Goal: Register for event/course: Sign up to attend an event or enroll in a course

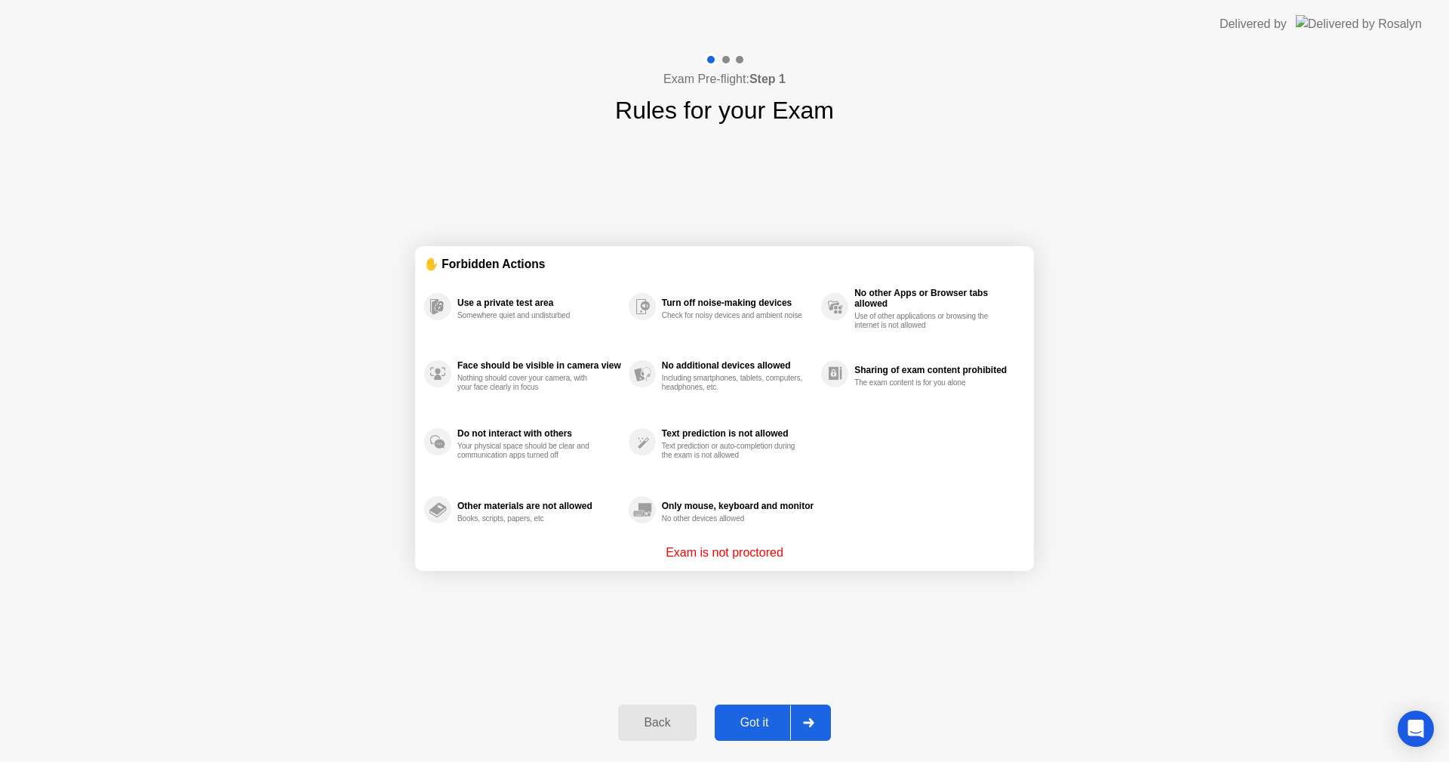
click at [767, 724] on div "Got it" at bounding box center [754, 723] width 71 height 14
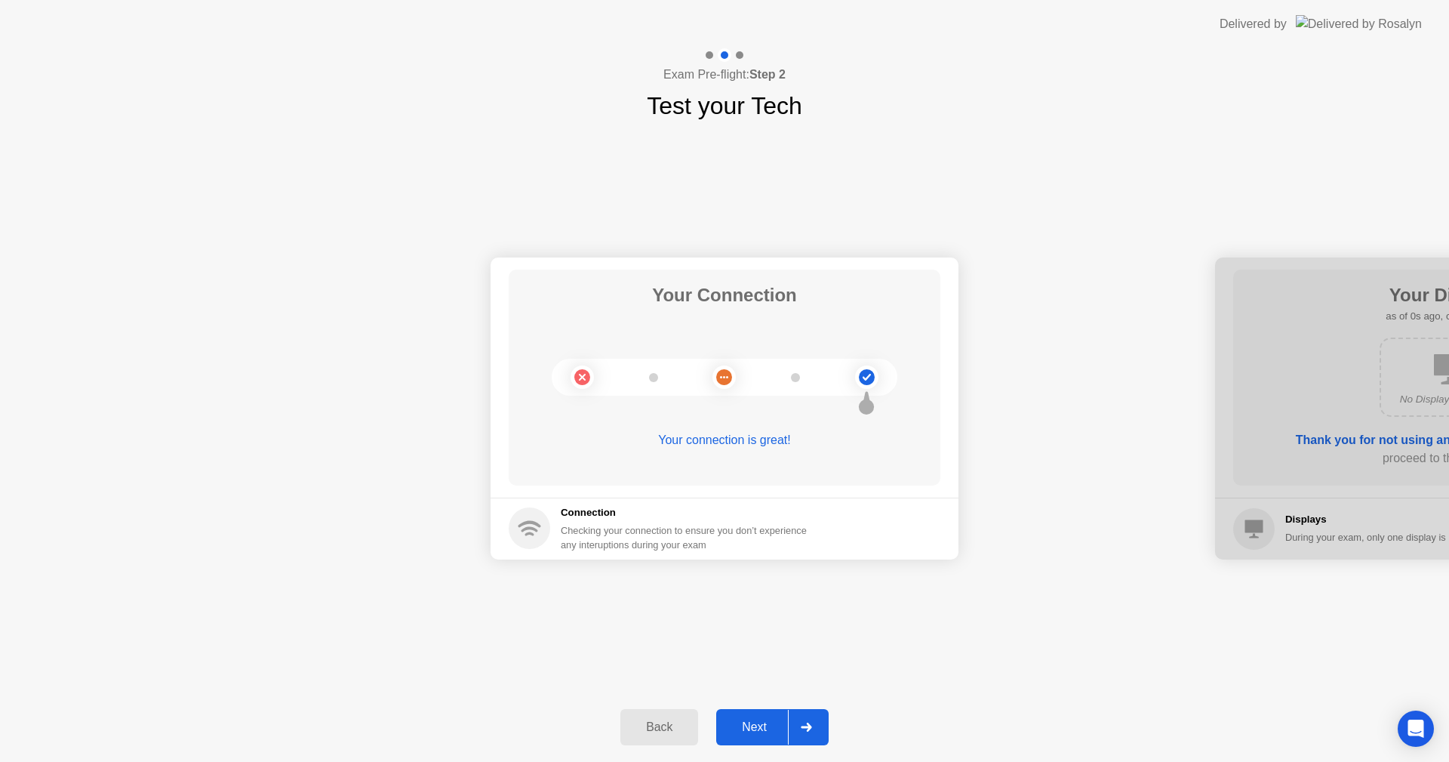
click at [780, 717] on button "Next" at bounding box center [772, 727] width 112 height 36
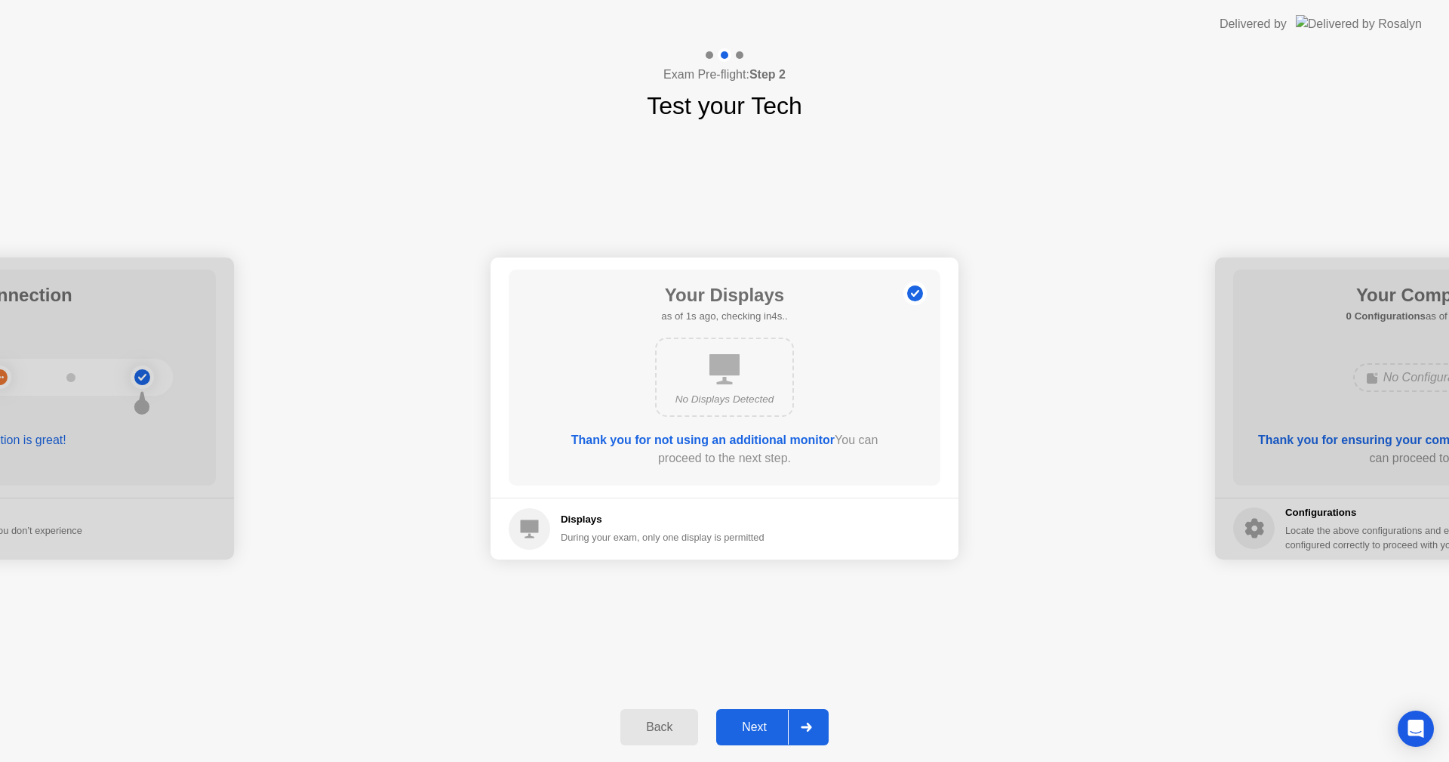
click at [780, 717] on button "Next" at bounding box center [772, 727] width 112 height 36
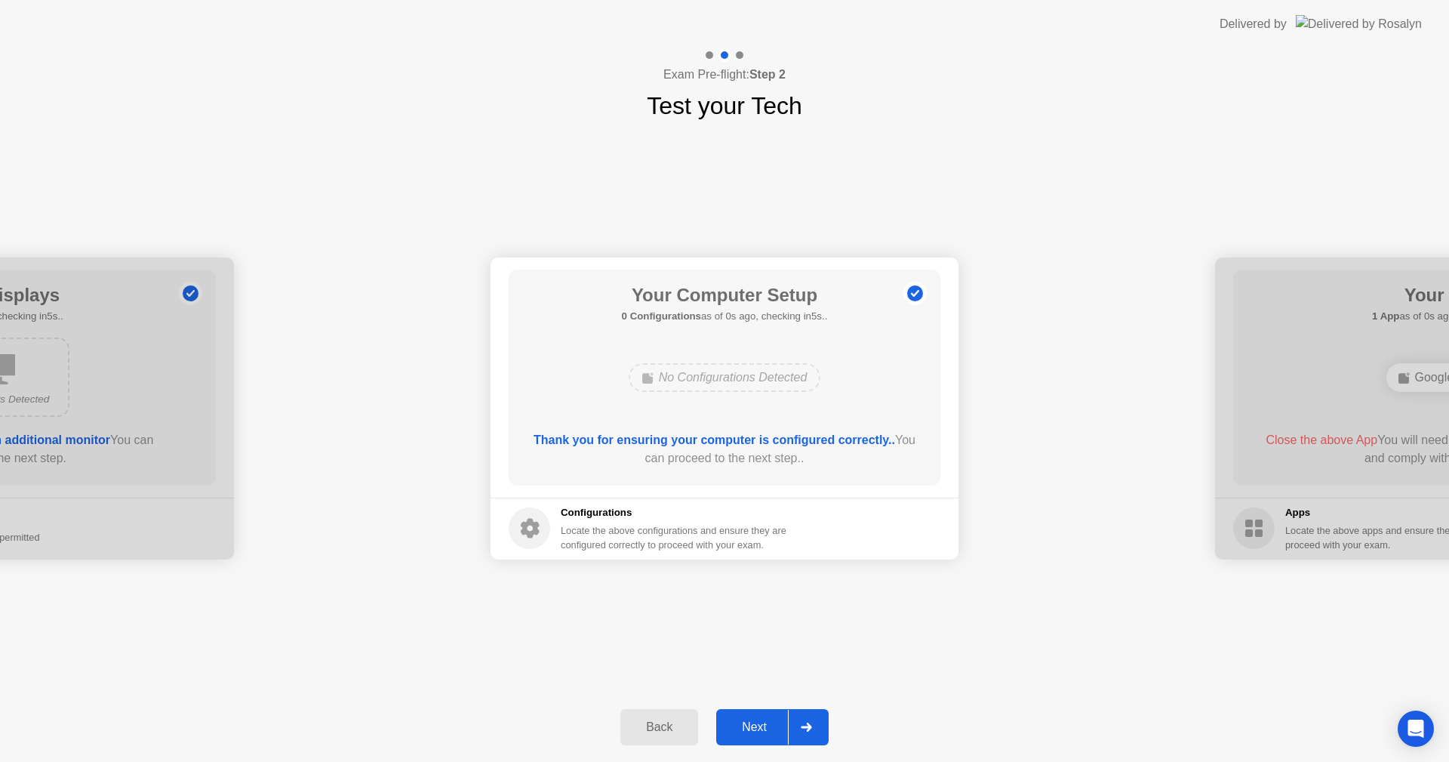
click at [780, 717] on button "Next" at bounding box center [772, 727] width 112 height 36
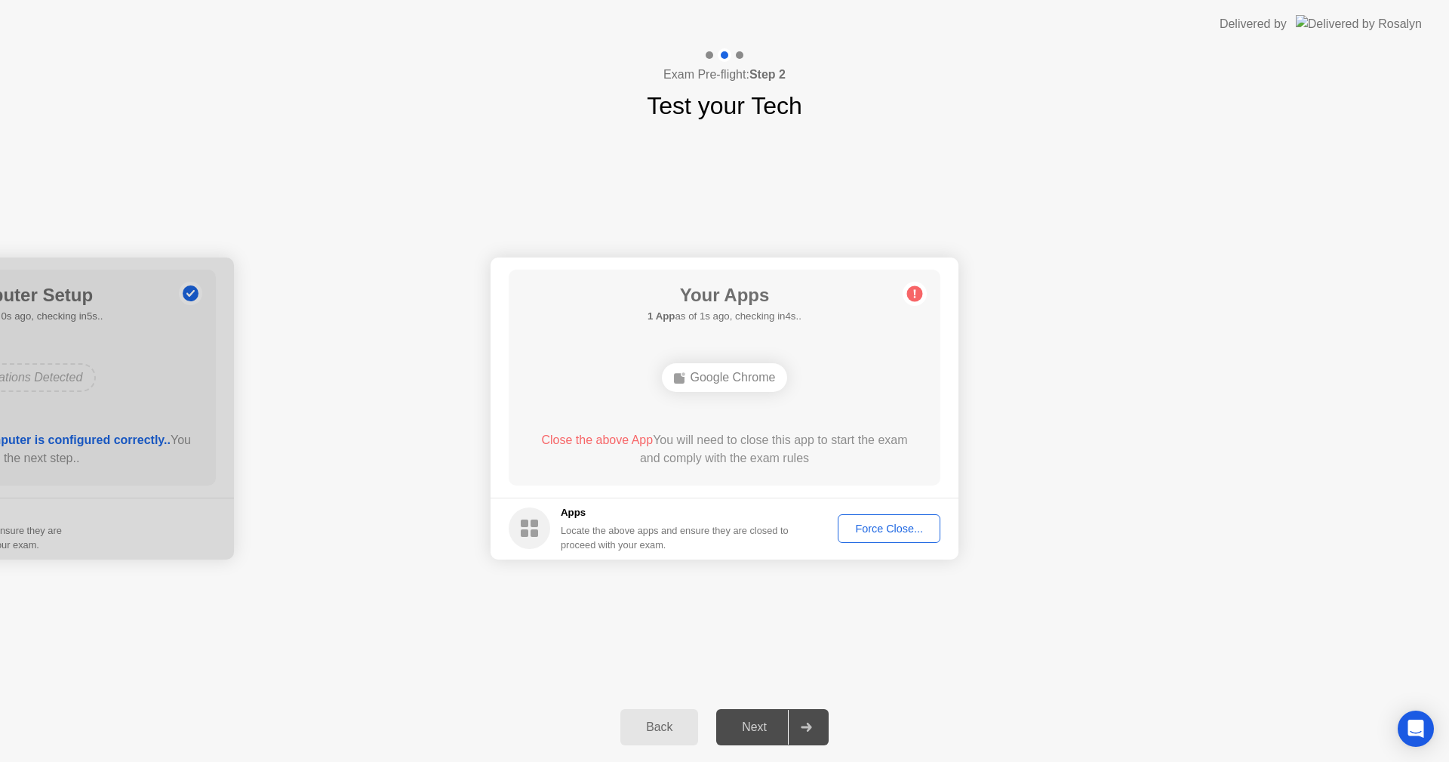
click at [906, 534] on div "Force Close..." at bounding box center [889, 528] width 92 height 12
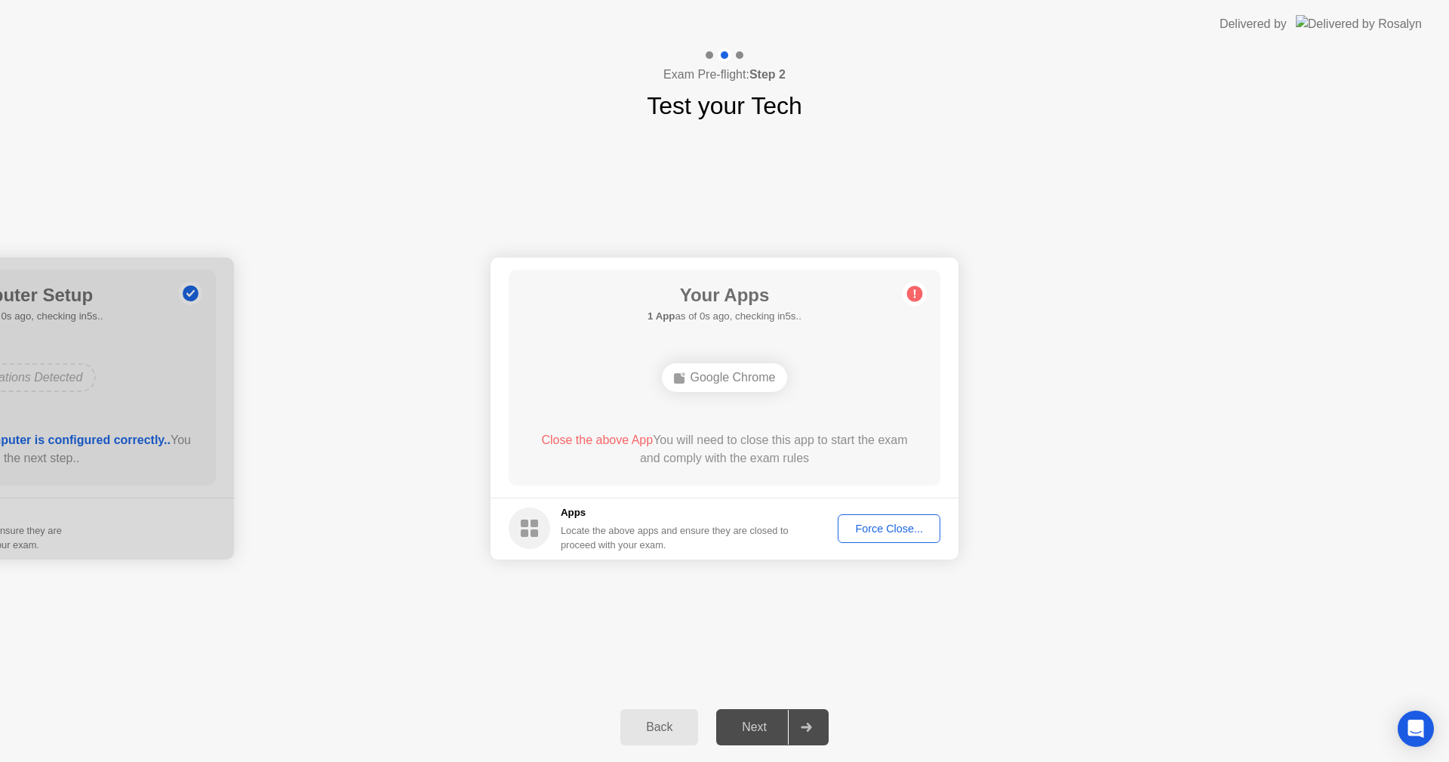
click at [894, 530] on div "Force Close..." at bounding box center [889, 528] width 92 height 12
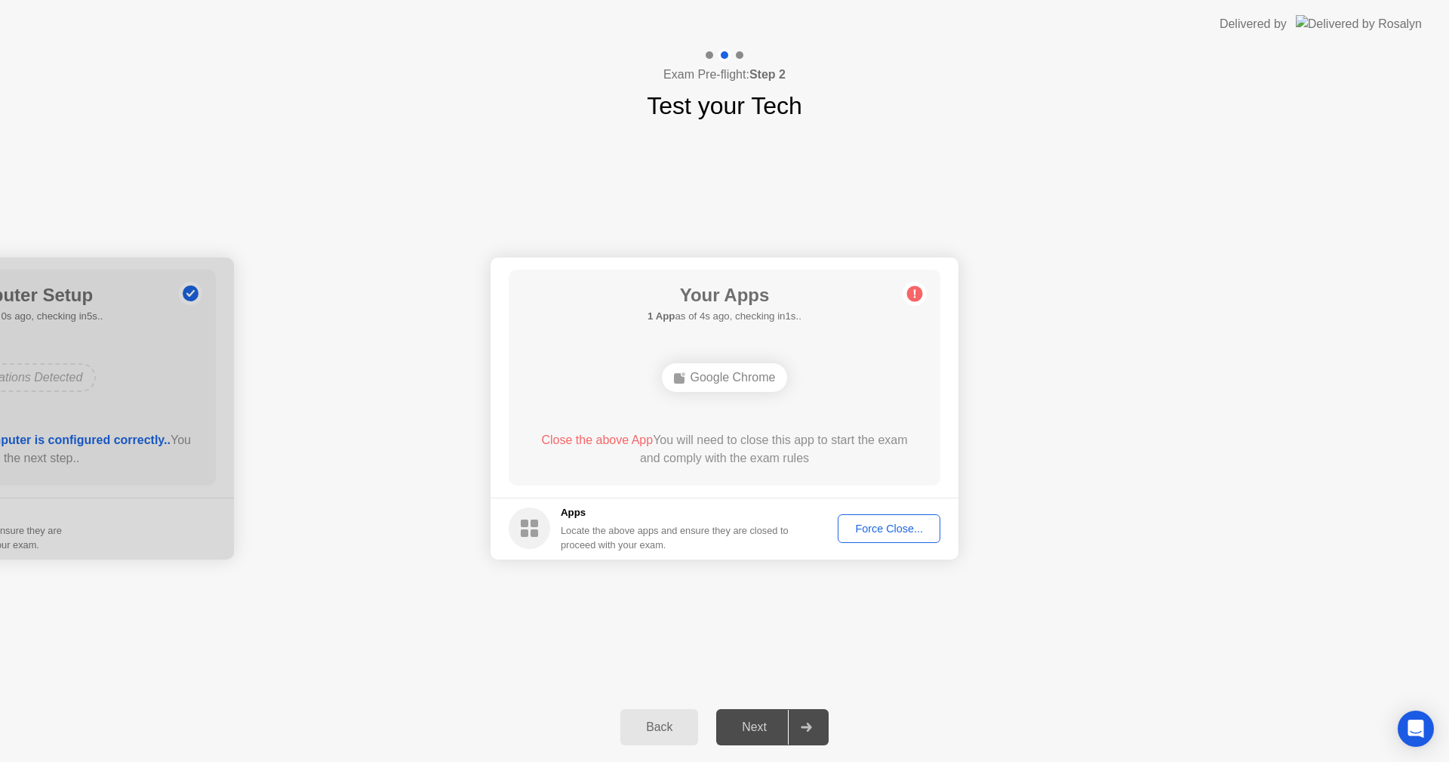
click at [909, 540] on button "Force Close..." at bounding box center [889, 528] width 103 height 29
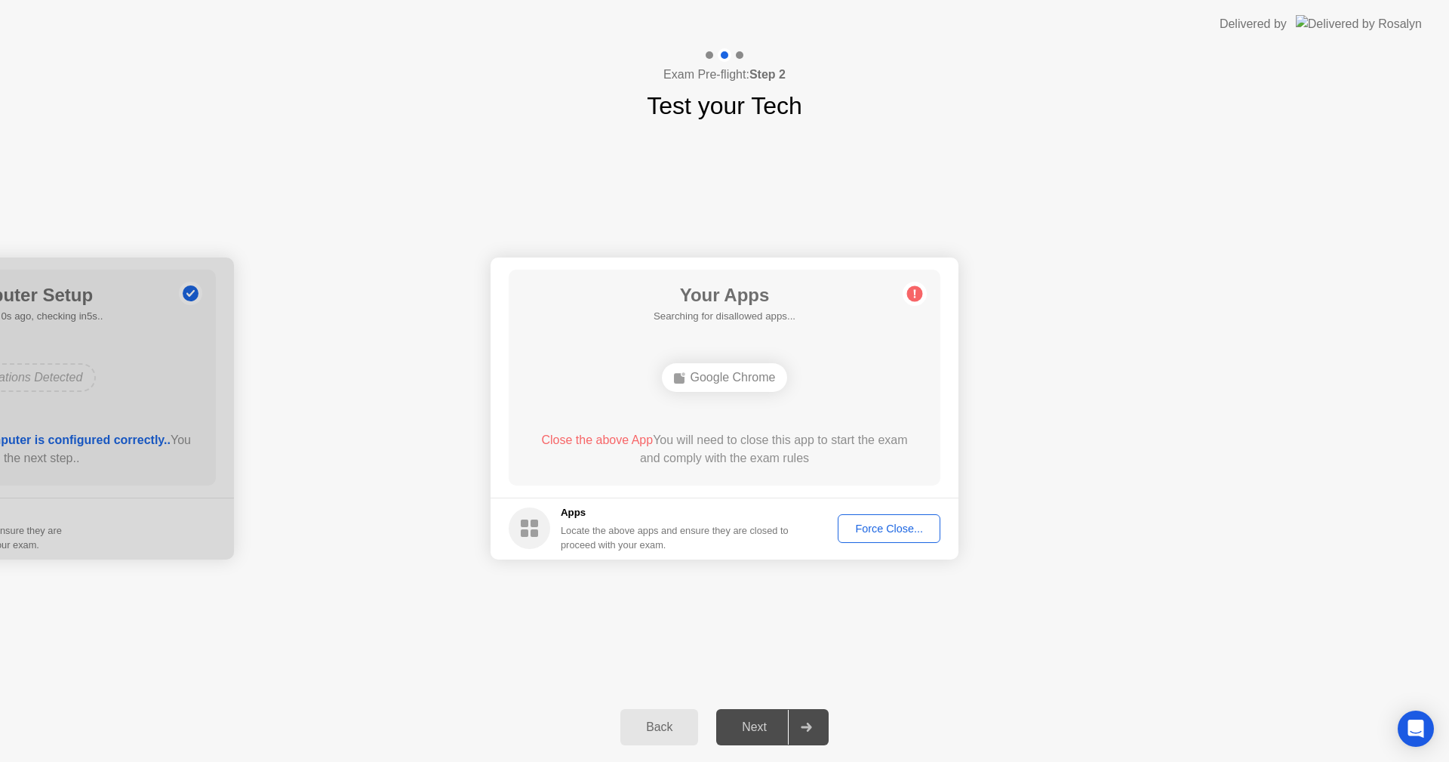
click at [728, 376] on div "Google Chrome" at bounding box center [725, 377] width 126 height 29
click at [815, 362] on div "Your Apps Searching for disallowed apps... Google Chrome Close the above App Yo…" at bounding box center [725, 377] width 432 height 216
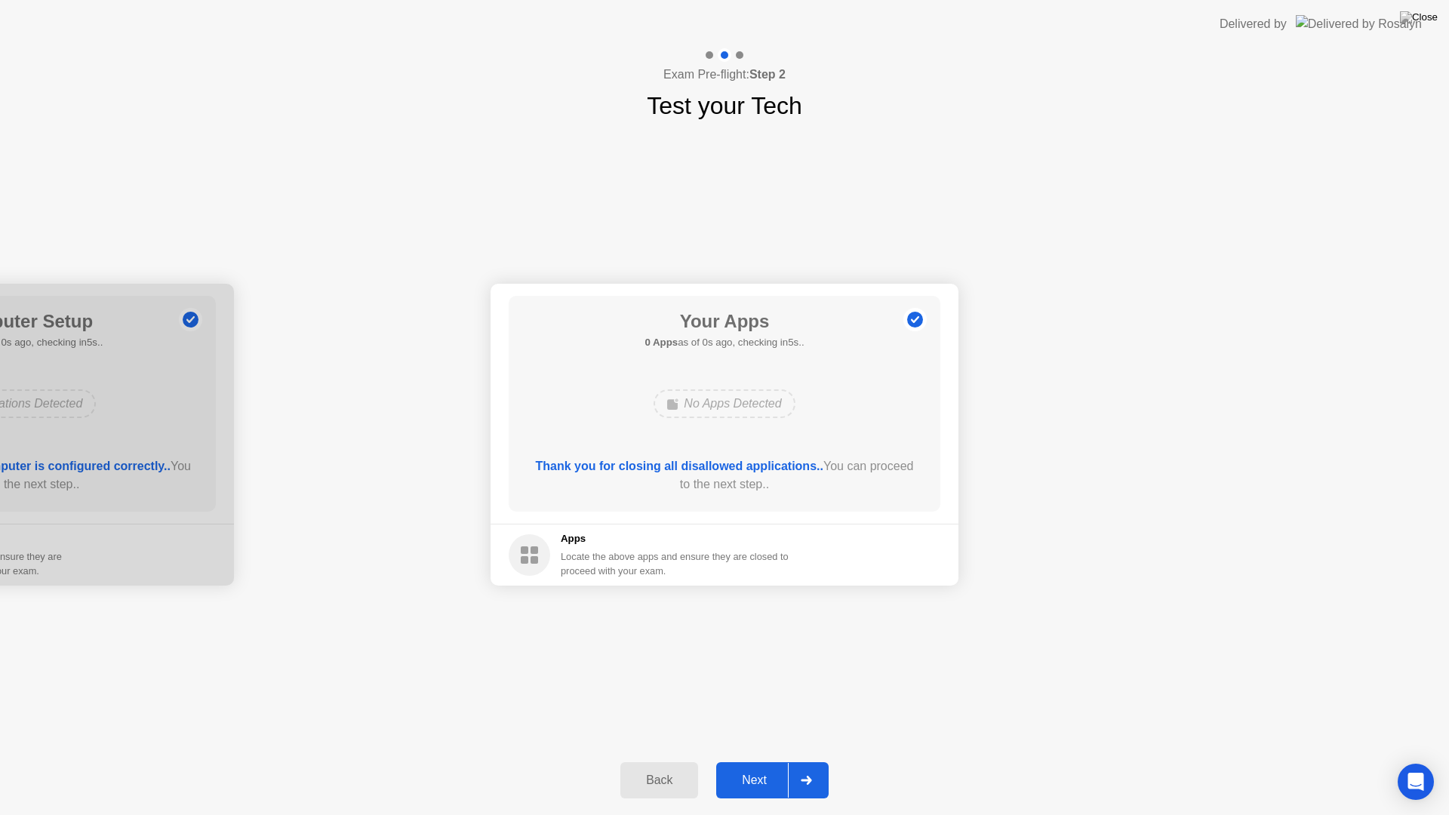
click at [786, 761] on div "Back Next" at bounding box center [724, 780] width 1449 height 69
click at [771, 761] on div "Next" at bounding box center [754, 781] width 67 height 14
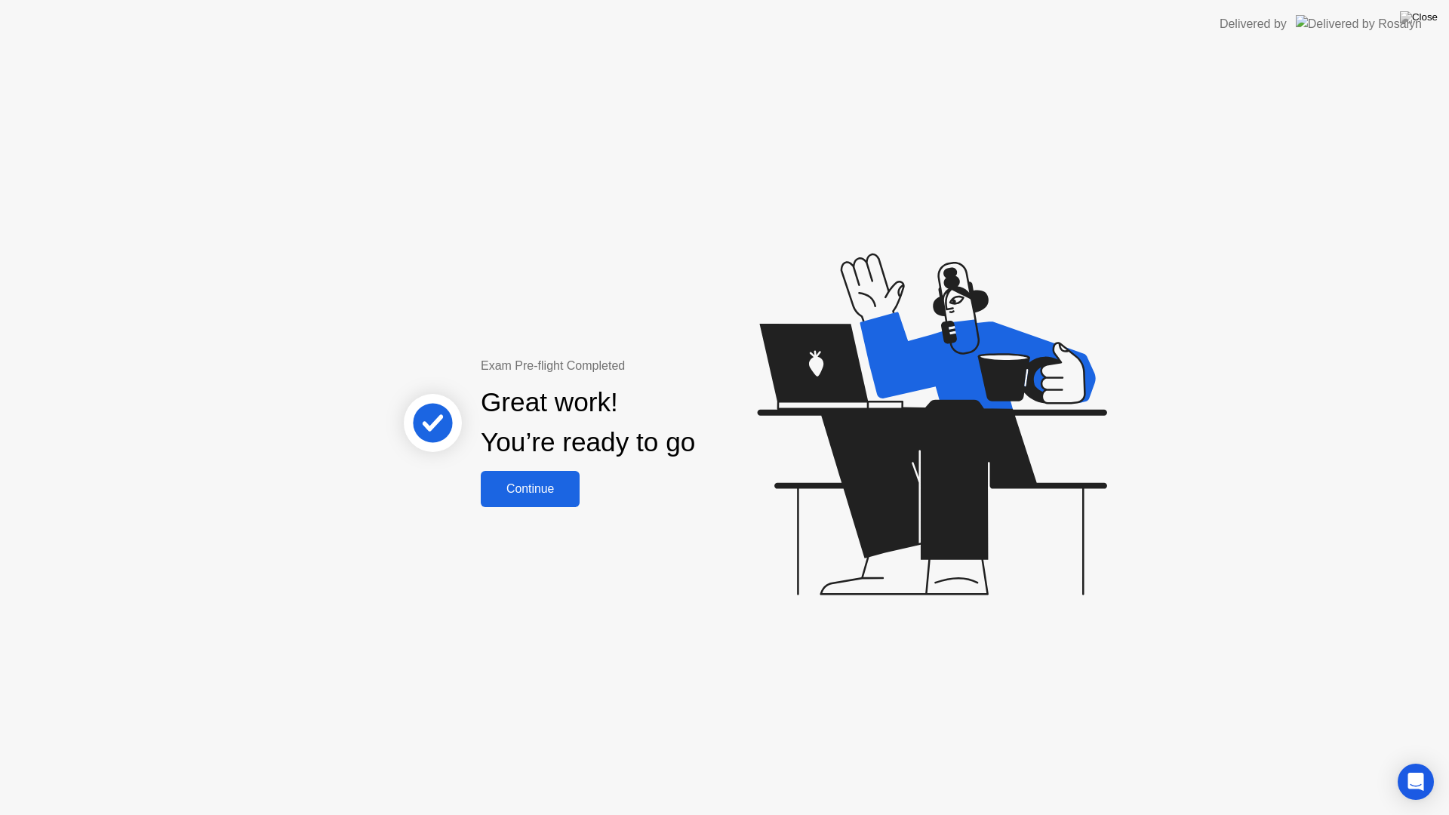
click at [540, 488] on div "Continue" at bounding box center [530, 489] width 90 height 14
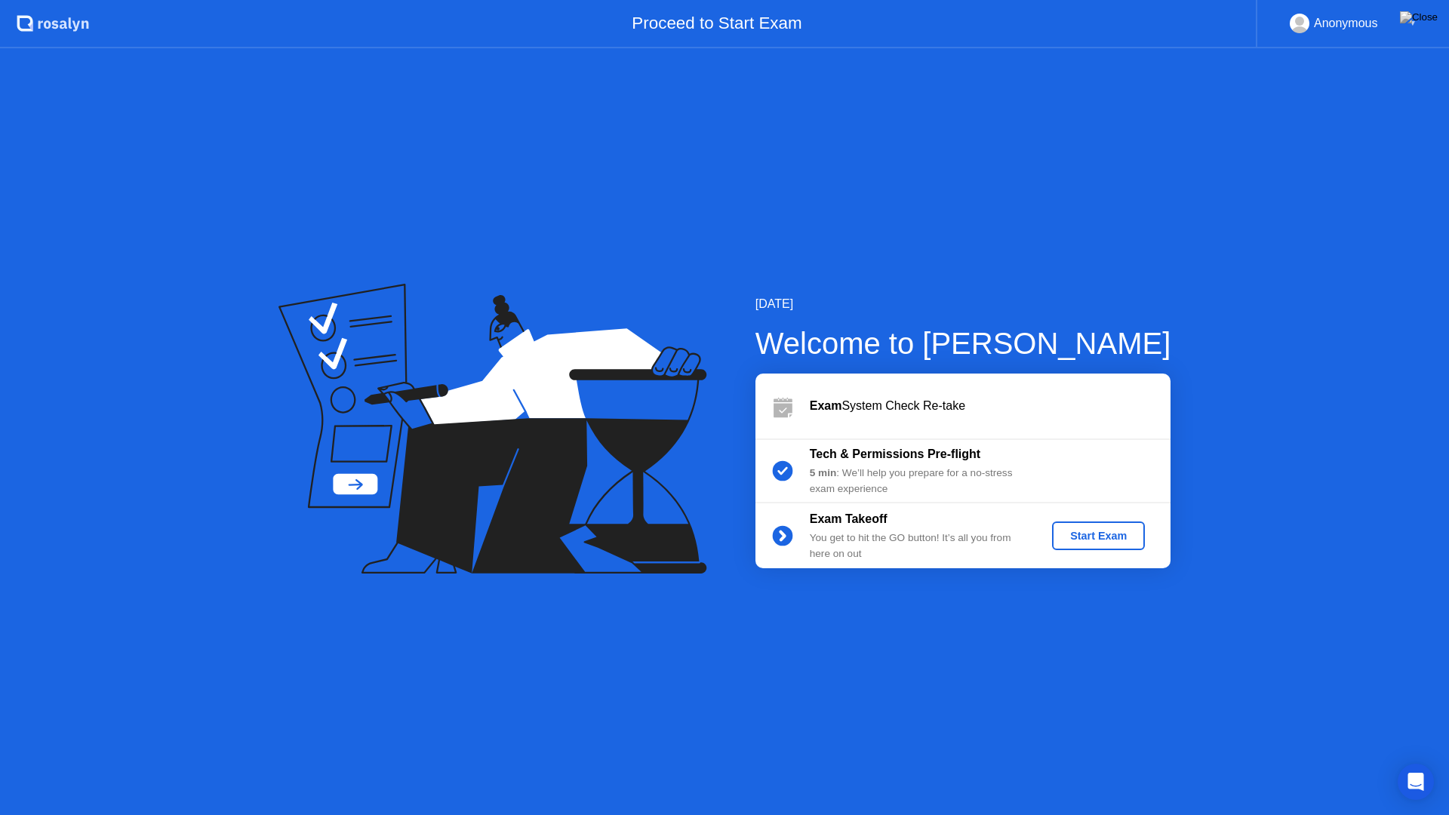
click at [1085, 531] on div "Start Exam" at bounding box center [1098, 536] width 81 height 12
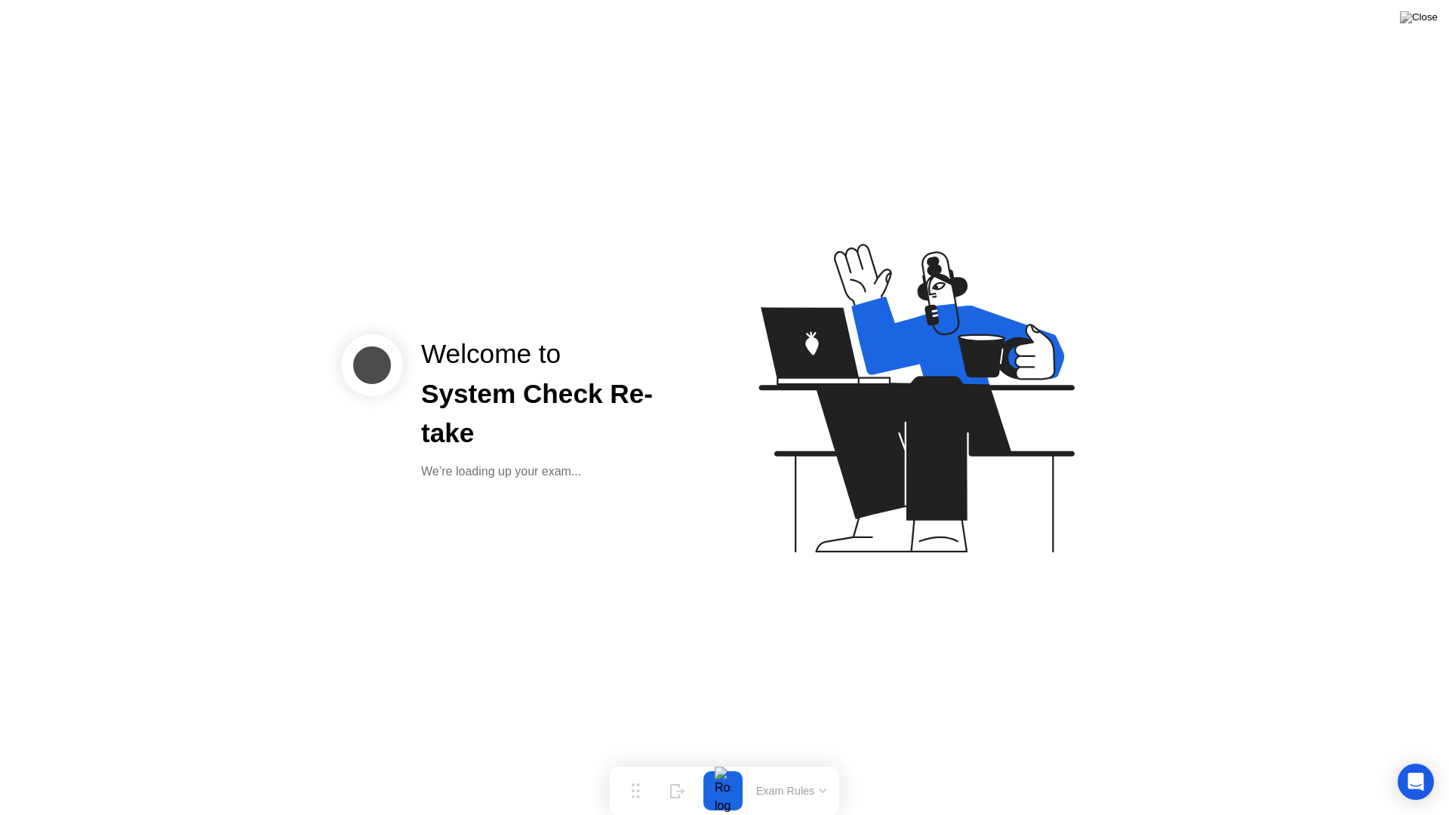
click at [814, 761] on button "Exam Rules" at bounding box center [792, 791] width 80 height 14
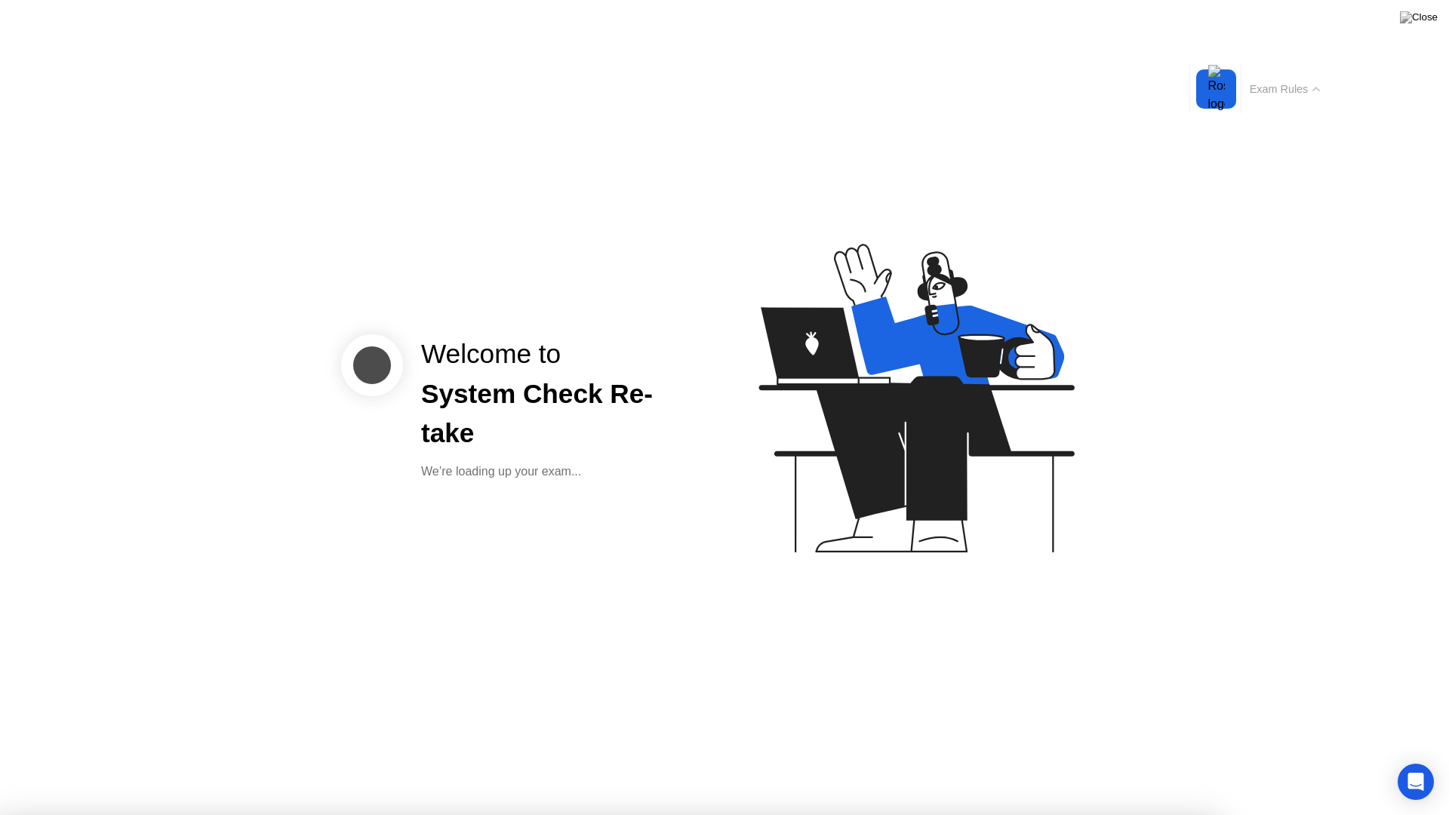
click at [1321, 86] on button "Exam Rules" at bounding box center [1285, 89] width 80 height 14
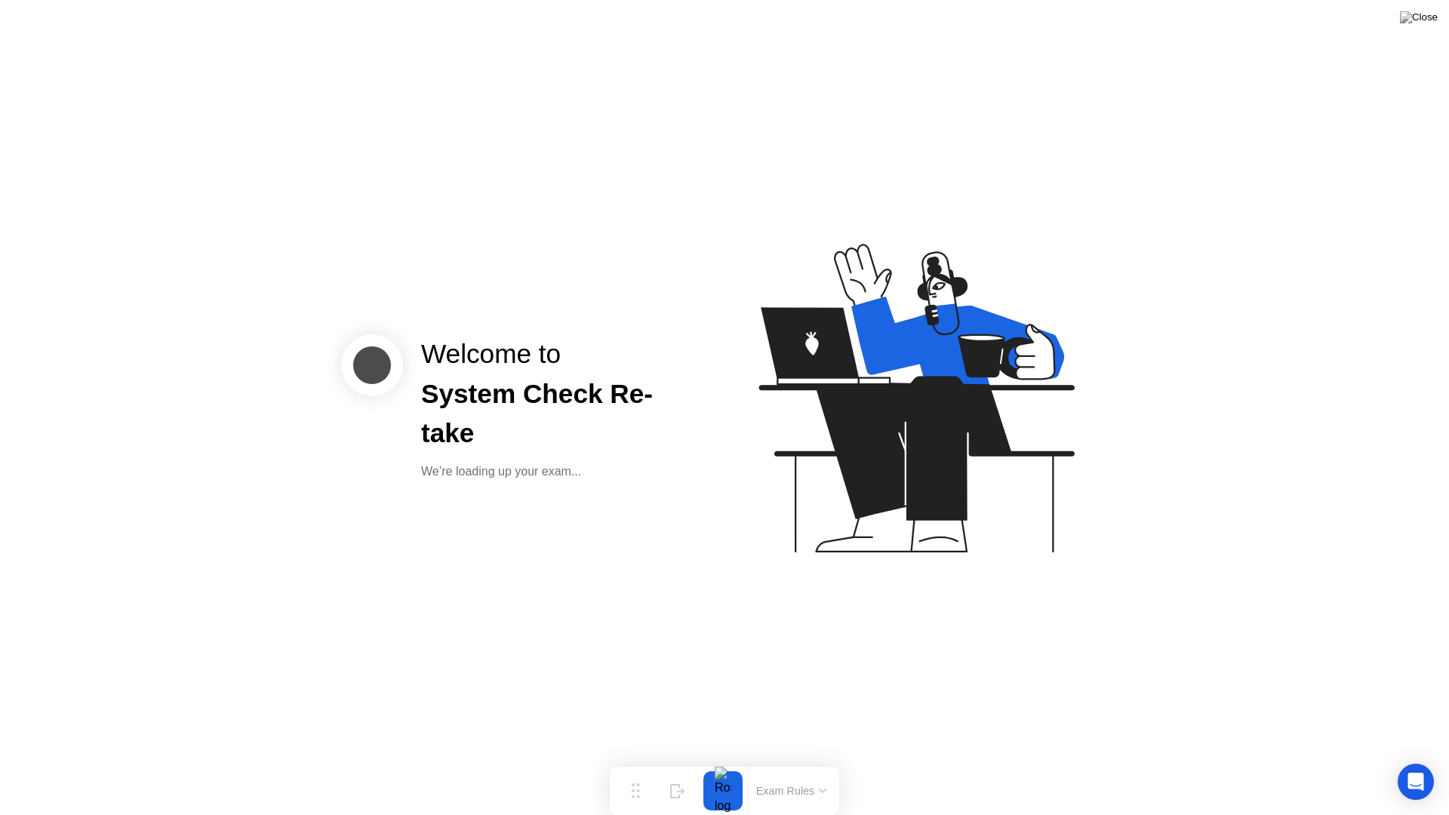
click at [1109, 562] on div "Welcome to System Check Re-take We’re loading up your exam..." at bounding box center [724, 407] width 1449 height 815
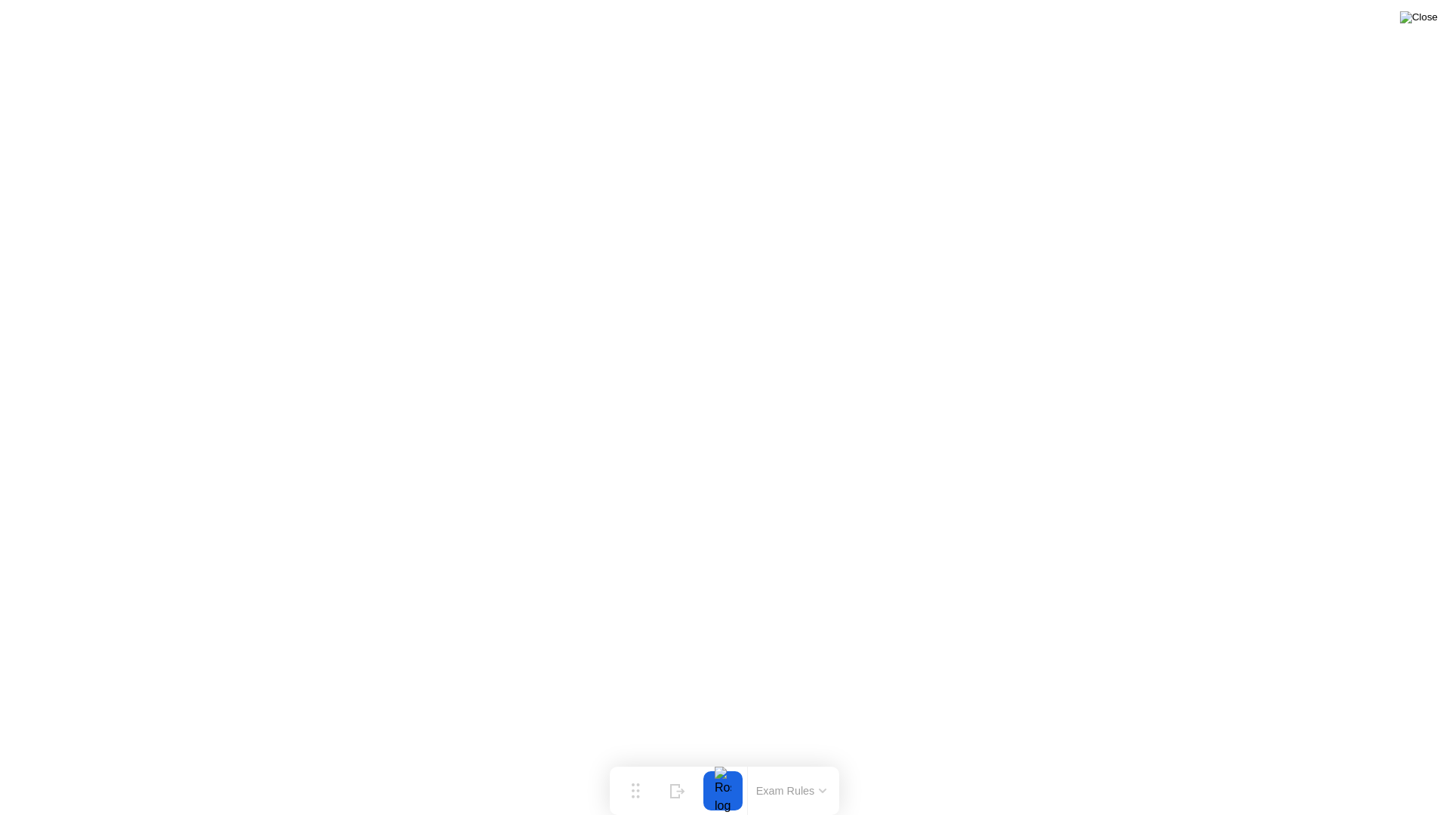
click at [1432, 19] on img at bounding box center [1419, 17] width 38 height 12
click at [1416, 22] on button at bounding box center [1418, 18] width 45 height 20
